Goal: Transaction & Acquisition: Purchase product/service

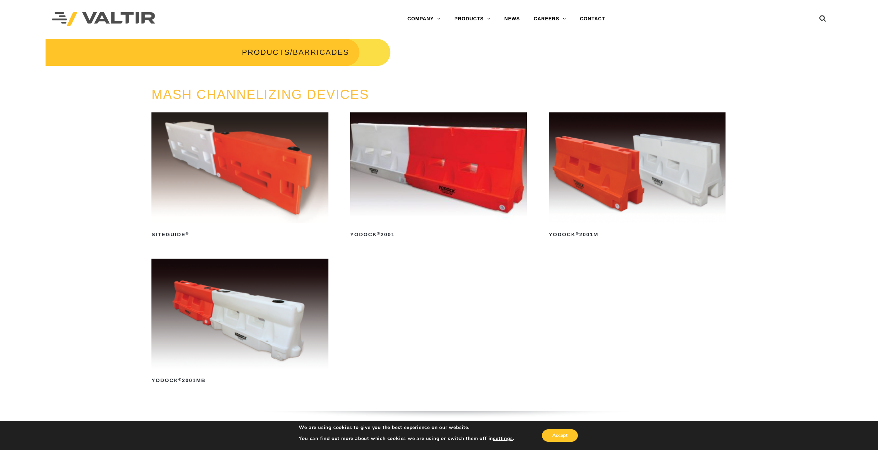
click at [460, 182] on img at bounding box center [438, 167] width 177 height 110
click at [619, 185] on img at bounding box center [637, 167] width 177 height 110
click at [459, 180] on img at bounding box center [438, 167] width 177 height 110
click at [247, 324] on img at bounding box center [239, 314] width 177 height 110
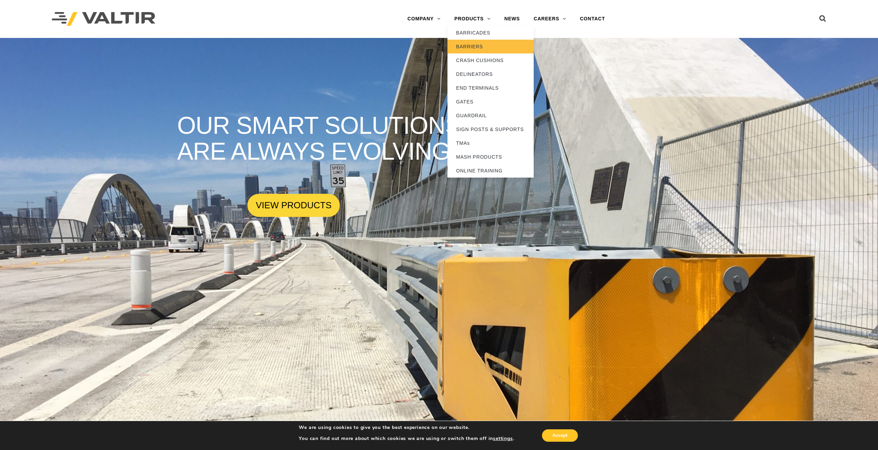
click at [476, 47] on link "BARRIERS" at bounding box center [490, 47] width 86 height 14
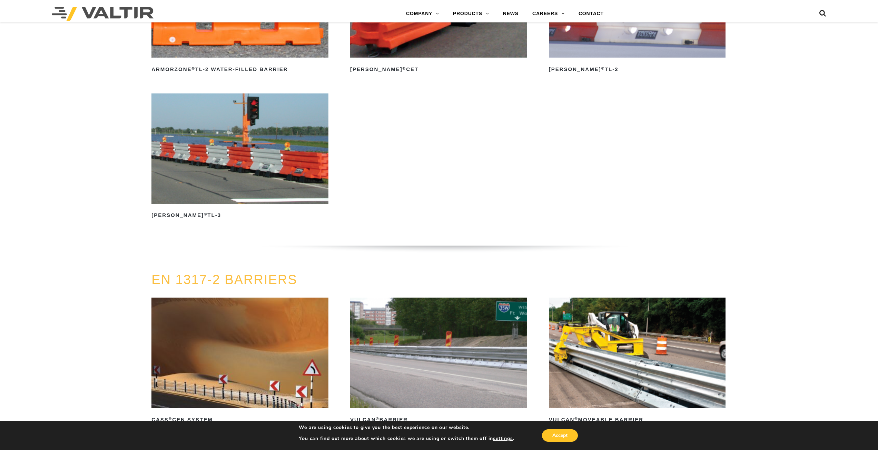
scroll to position [1243, 0]
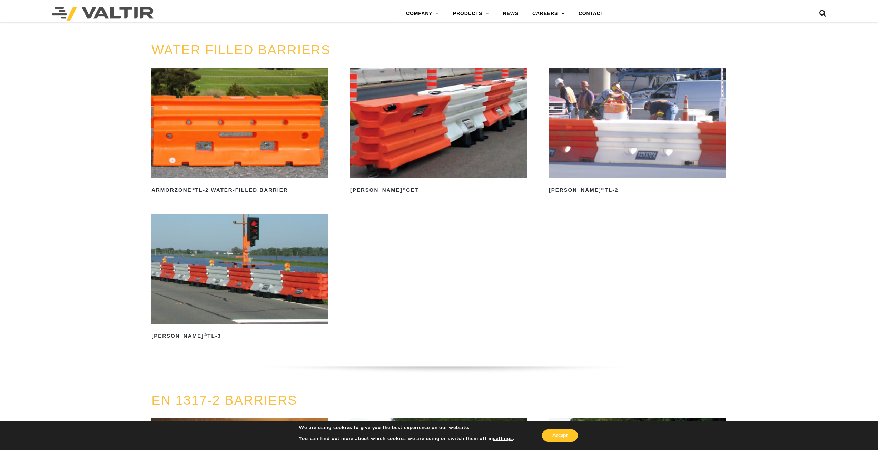
click at [595, 170] on img at bounding box center [637, 123] width 177 height 110
